Goal: Check status: Check status

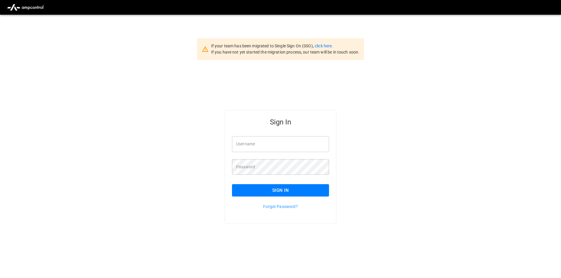
type input "**********"
click at [278, 188] on button "Sign In" at bounding box center [280, 190] width 97 height 12
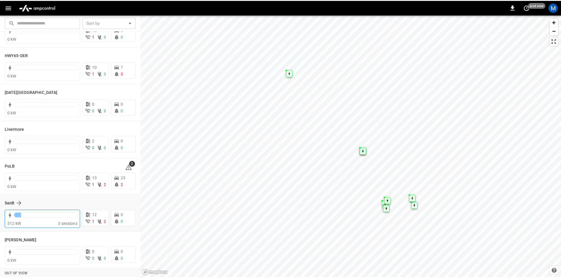
scroll to position [71, 0]
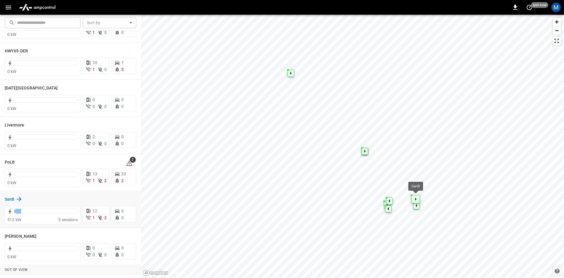
click at [19, 198] on icon at bounding box center [19, 198] width 7 height 7
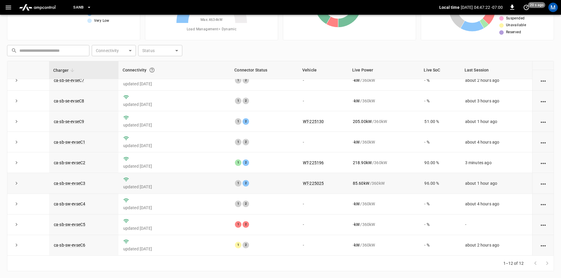
scroll to position [57, 0]
click at [71, 182] on link "ca-sb-sw-evseC3" at bounding box center [70, 182] width 34 height 7
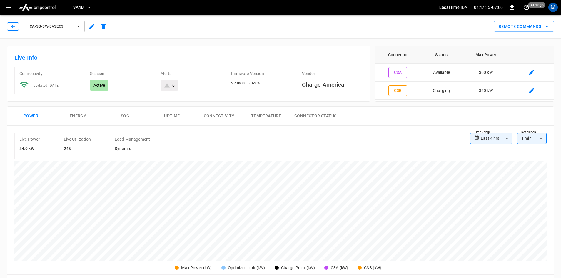
click at [9, 27] on button "button" at bounding box center [13, 26] width 12 height 8
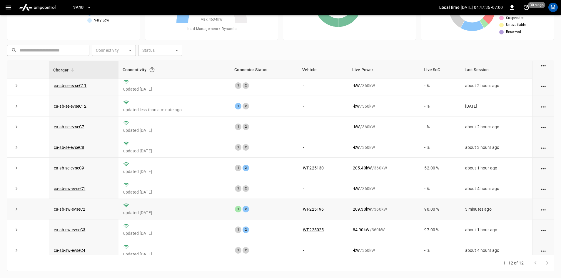
scroll to position [74, 0]
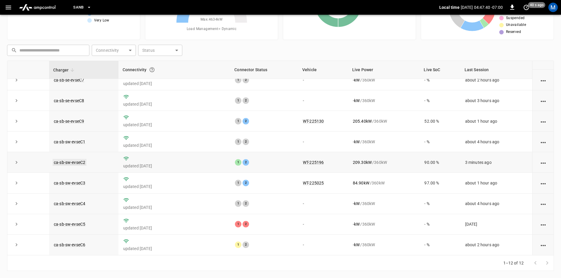
click at [84, 162] on link "ca-sb-sw-evseC2" at bounding box center [70, 162] width 34 height 7
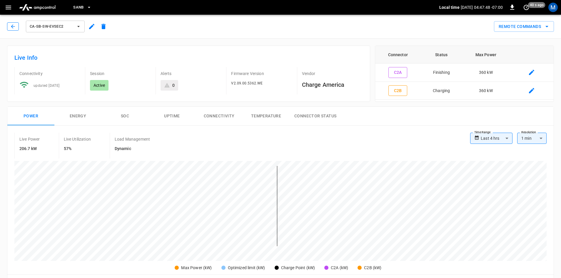
click at [10, 26] on icon "button" at bounding box center [13, 27] width 6 height 6
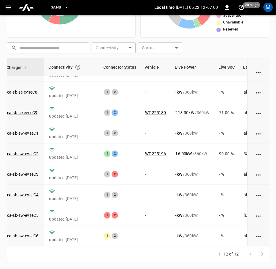
scroll to position [84, 88]
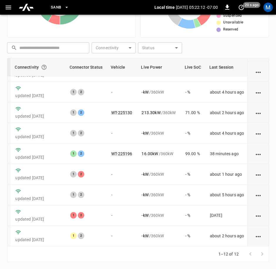
click at [265, 149] on div "Charger Connectivity Connector Status Vehicle Live Power Live SoC Last Session …" at bounding box center [138, 152] width 262 height 189
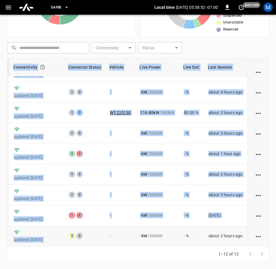
drag, startPoint x: 105, startPoint y: 246, endPoint x: 83, endPoint y: 242, distance: 22.1
click at [83, 242] on div "Charger Connectivity Connector Status Vehicle Live Power Live SoC Last Session …" at bounding box center [138, 152] width 262 height 189
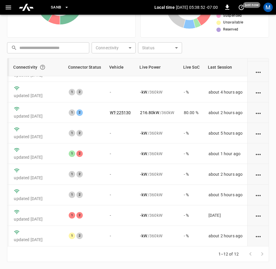
click at [83, 251] on div "1–12 of 12" at bounding box center [138, 255] width 262 height 16
drag, startPoint x: 85, startPoint y: 246, endPoint x: 73, endPoint y: 246, distance: 12.4
click at [73, 246] on div "Charger Connectivity Connector Status Vehicle Live Power Live SoC Last Session …" at bounding box center [138, 152] width 262 height 189
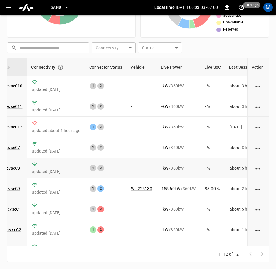
scroll to position [0, 64]
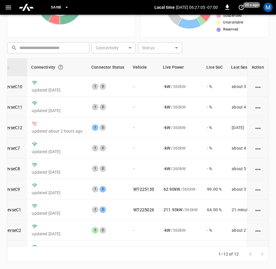
click at [165, 249] on div "1–12 of 12" at bounding box center [138, 255] width 262 height 16
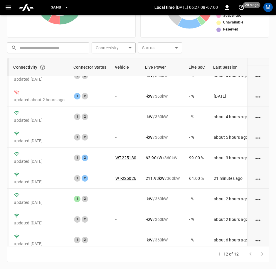
scroll to position [84, 82]
